Goal: Transaction & Acquisition: Download file/media

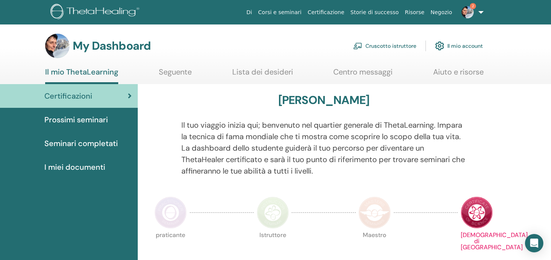
click at [391, 46] on link "Cruscotto istruttore" at bounding box center [384, 45] width 63 height 17
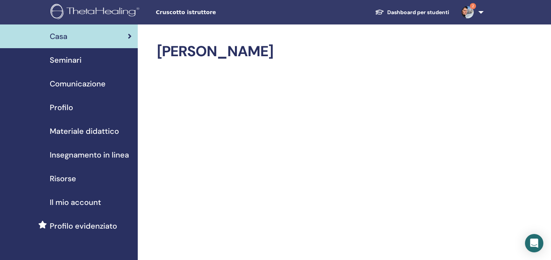
click at [67, 60] on span "Seminari" at bounding box center [66, 59] width 32 height 11
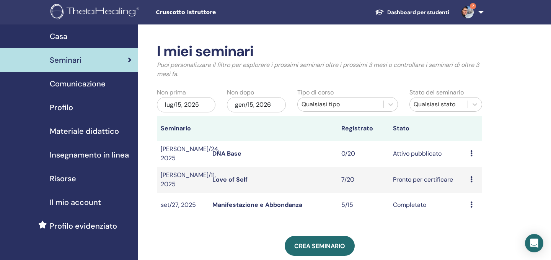
click at [471, 179] on icon at bounding box center [471, 179] width 2 height 6
click at [231, 177] on link "Love of Self" at bounding box center [229, 180] width 35 height 8
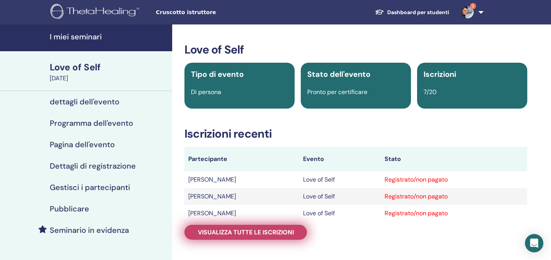
click at [246, 230] on span "Visualizza tutte le iscrizioni" at bounding box center [246, 232] width 96 height 8
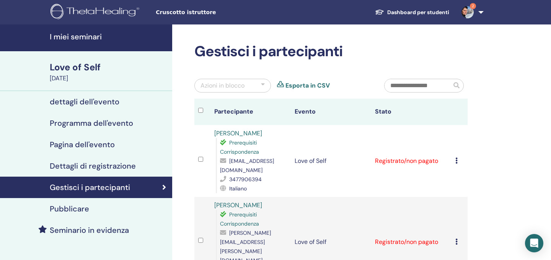
click at [456, 161] on icon at bounding box center [456, 161] width 2 height 6
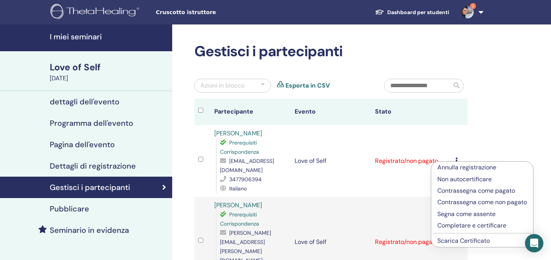
click at [452, 241] on link "Scarica Certificato" at bounding box center [463, 241] width 52 height 8
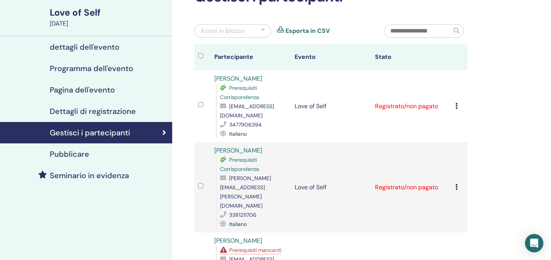
scroll to position [55, 0]
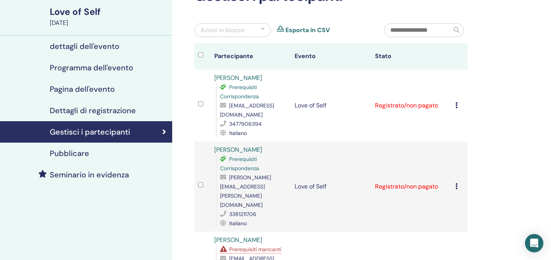
click at [456, 183] on icon at bounding box center [456, 186] width 2 height 6
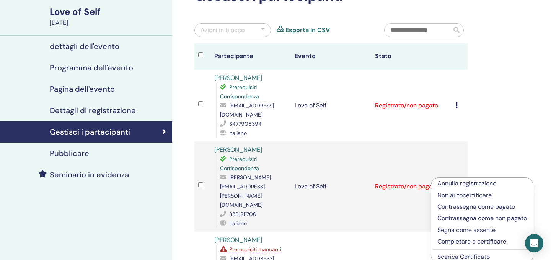
click at [461, 257] on link "Scarica Certificato" at bounding box center [463, 257] width 52 height 8
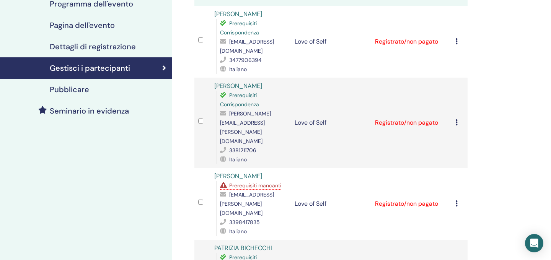
scroll to position [123, 0]
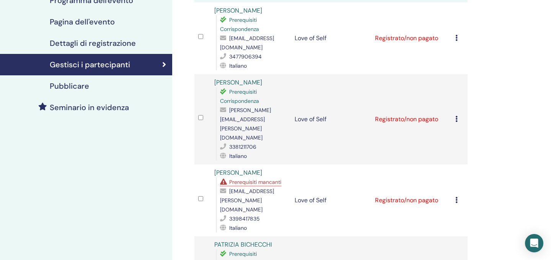
click at [456, 197] on icon at bounding box center [456, 200] width 2 height 6
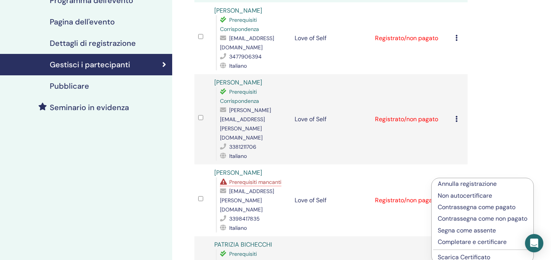
click at [457, 257] on link "Scarica Certificato" at bounding box center [463, 257] width 52 height 8
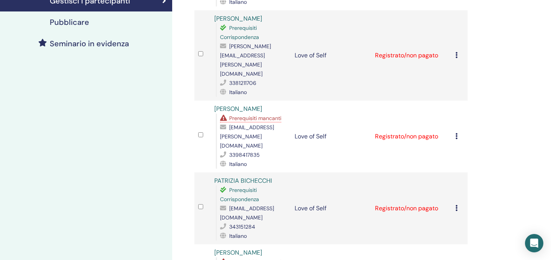
scroll to position [190, 0]
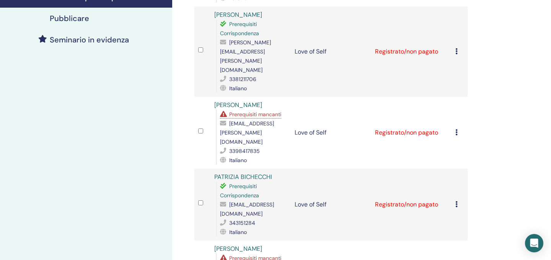
click at [457, 201] on icon at bounding box center [456, 204] width 2 height 6
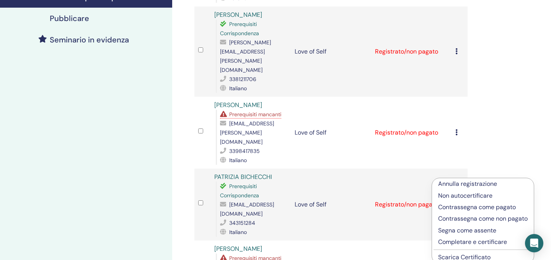
click at [467, 257] on link "Scarica Certificato" at bounding box center [464, 257] width 52 height 8
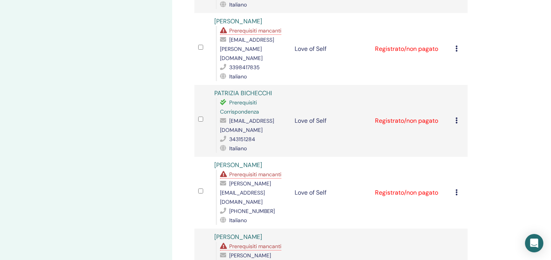
scroll to position [281, 0]
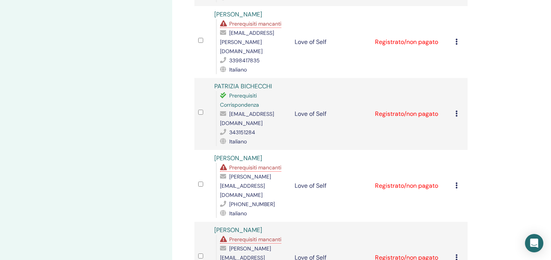
click at [457, 182] on icon at bounding box center [456, 185] width 2 height 6
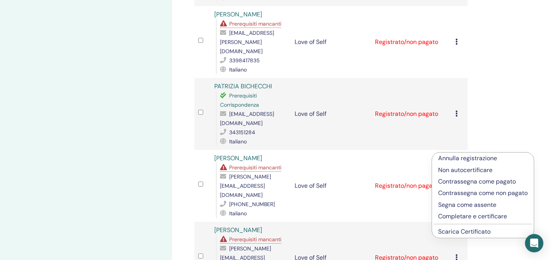
click at [470, 232] on link "Scarica Certificato" at bounding box center [464, 232] width 52 height 8
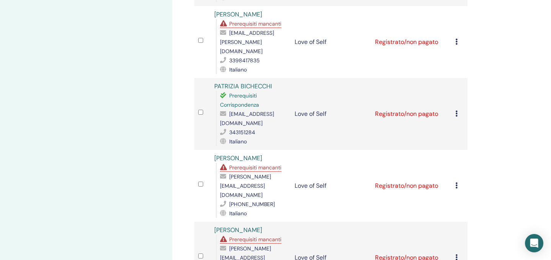
click at [456, 254] on icon at bounding box center [456, 257] width 2 height 6
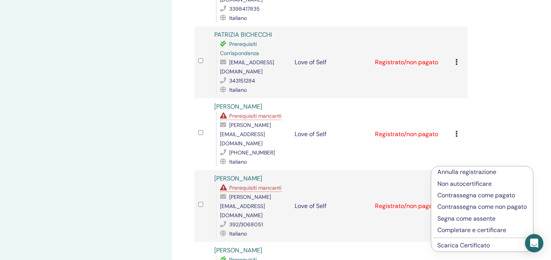
scroll to position [343, 0]
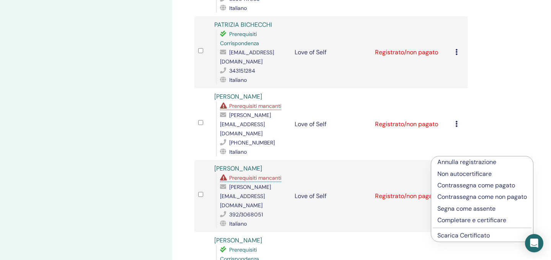
click at [466, 236] on link "Scarica Certificato" at bounding box center [463, 235] width 52 height 8
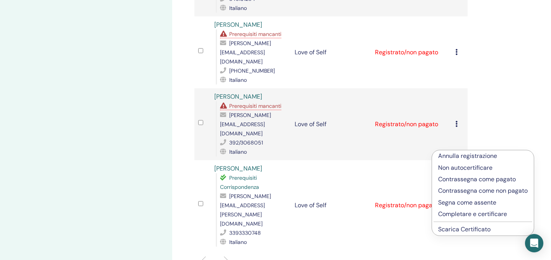
scroll to position [414, 0]
click at [462, 229] on link "Scarica Certificato" at bounding box center [464, 230] width 52 height 8
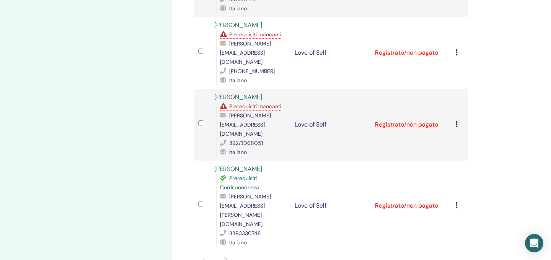
click at [455, 202] on icon at bounding box center [456, 205] width 2 height 6
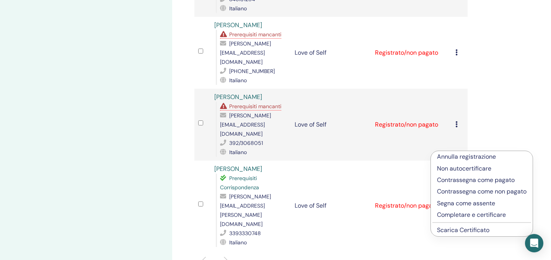
click at [458, 229] on link "Scarica Certificato" at bounding box center [463, 230] width 52 height 8
